Goal: Task Accomplishment & Management: Complete application form

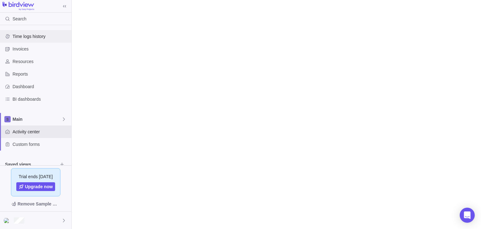
click at [33, 36] on span "Time logs history" at bounding box center [41, 36] width 56 height 6
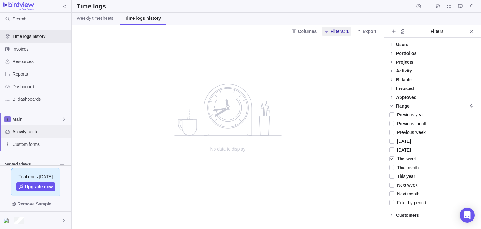
click at [35, 127] on div "Activity center" at bounding box center [35, 131] width 71 height 13
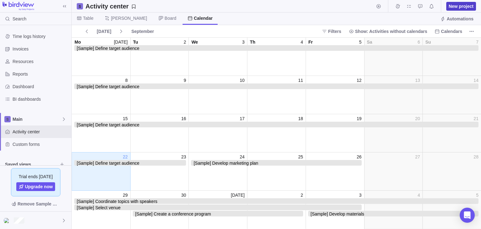
click at [456, 5] on span "New project" at bounding box center [461, 6] width 25 height 6
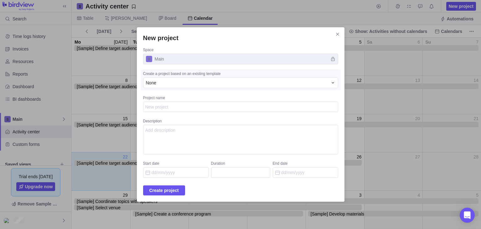
click at [170, 59] on span "Main" at bounding box center [240, 59] width 195 height 11
click at [325, 58] on span "Main" at bounding box center [240, 59] width 195 height 11
click at [158, 62] on span "Main" at bounding box center [240, 59] width 195 height 11
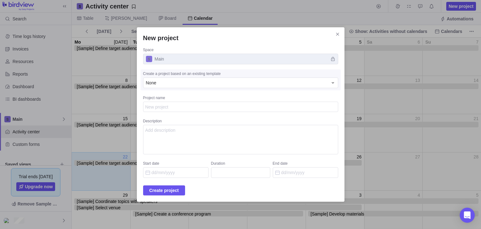
click at [163, 58] on span "Main" at bounding box center [240, 59] width 195 height 11
click at [335, 33] on icon "Close" at bounding box center [337, 34] width 5 height 5
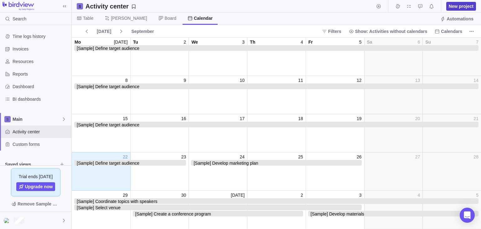
click at [464, 7] on span "New project" at bounding box center [461, 6] width 25 height 6
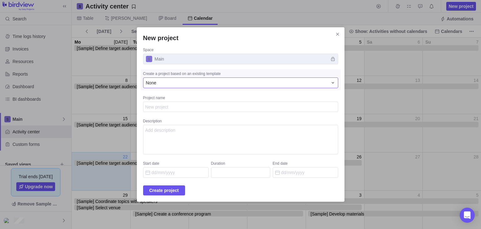
type textarea "x"
click at [242, 79] on div "None" at bounding box center [240, 82] width 195 height 11
